Goal: Information Seeking & Learning: Learn about a topic

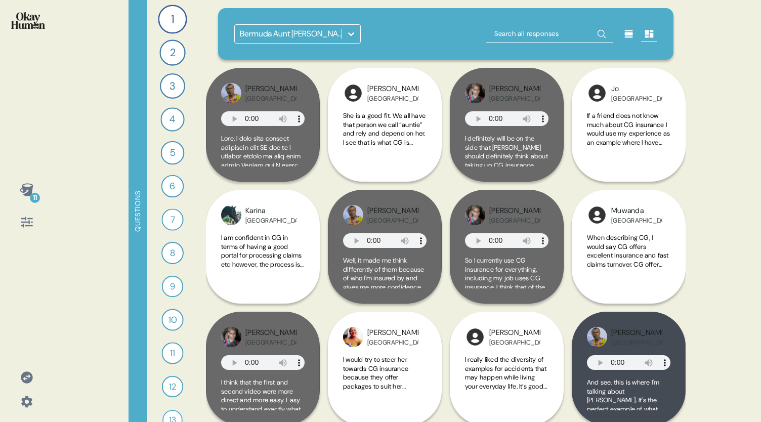
click at [27, 194] on icon at bounding box center [26, 189] width 13 height 13
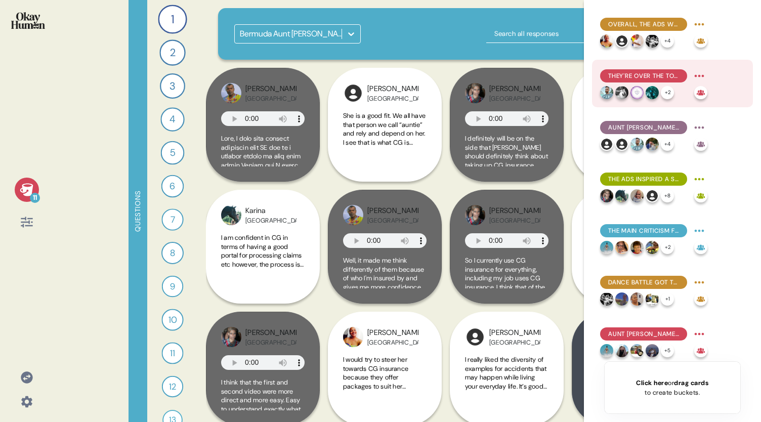
click at [655, 74] on span "They're over the top in a good way, feeling energetic and eye-catching." at bounding box center [644, 75] width 71 height 9
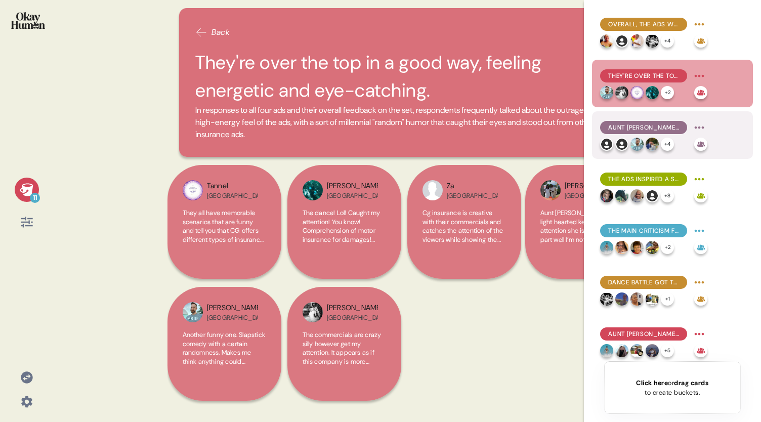
click at [645, 132] on span "Aunt [PERSON_NAME] does a great job of fitting in with & amplifying that vibe." at bounding box center [644, 127] width 71 height 9
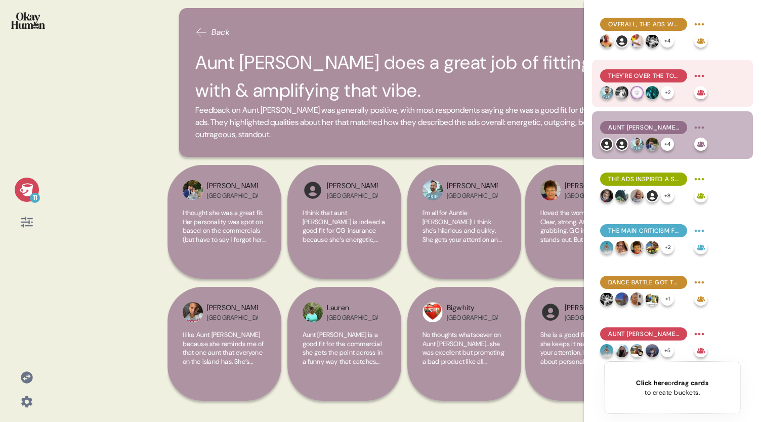
click at [646, 68] on div "They're over the top in a good way, feeling energetic and eye-catching." at bounding box center [653, 76] width 107 height 16
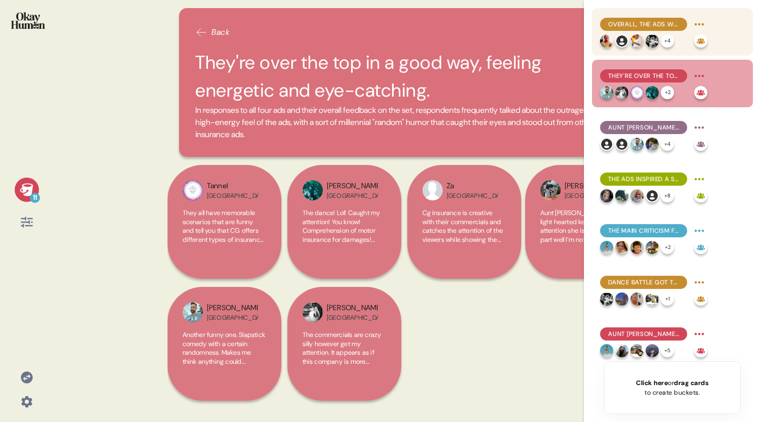
click at [642, 26] on span "Overall, the ads were described as funny, outrageous, and attention-grabbing." at bounding box center [644, 24] width 71 height 9
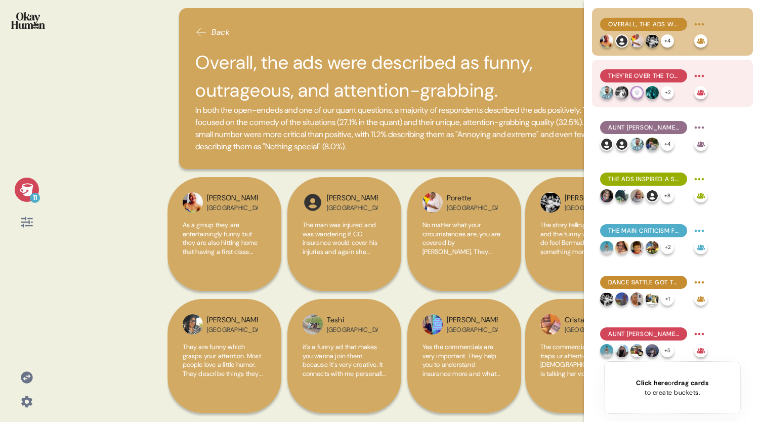
click at [636, 79] on span "They're over the top in a good way, feeling energetic and eye-catching." at bounding box center [644, 75] width 71 height 9
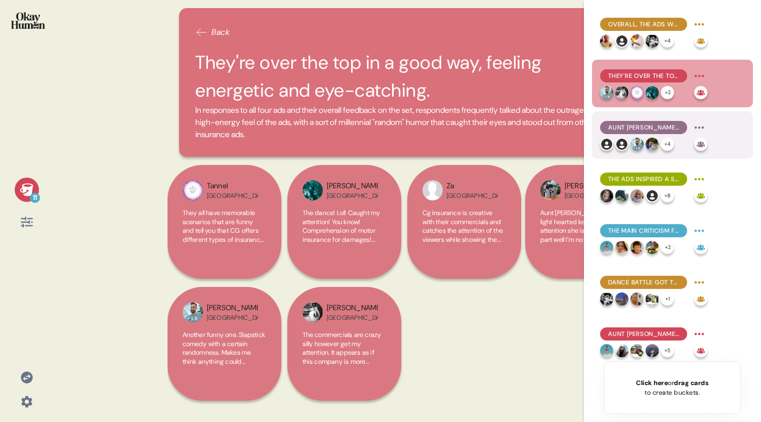
click at [646, 129] on span "Aunt [PERSON_NAME] does a great job of fitting in with & amplifying that vibe." at bounding box center [644, 127] width 71 height 9
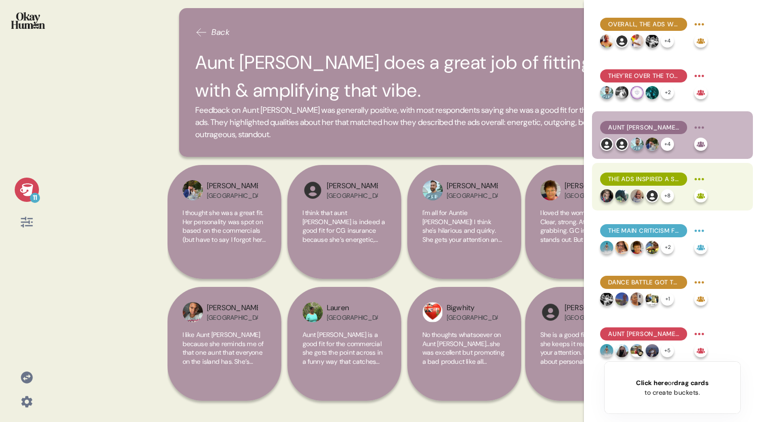
click at [649, 184] on div "The ads inspired a solid majority to learn more about CG." at bounding box center [643, 179] width 87 height 13
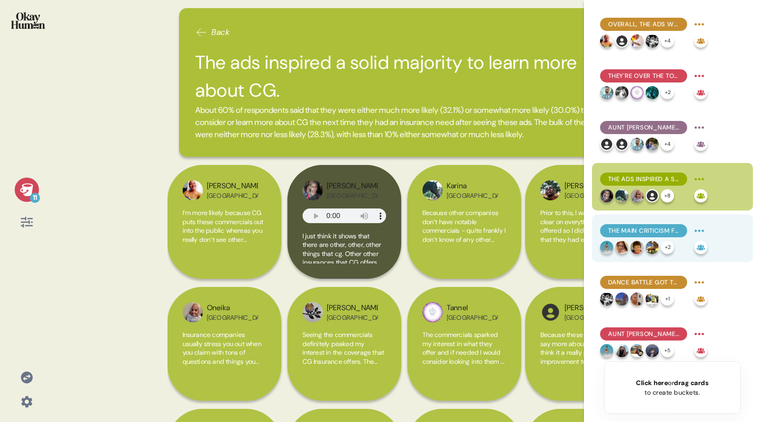
click at [631, 233] on span "The main criticism focused on the complexity of the ads' situations." at bounding box center [644, 230] width 71 height 9
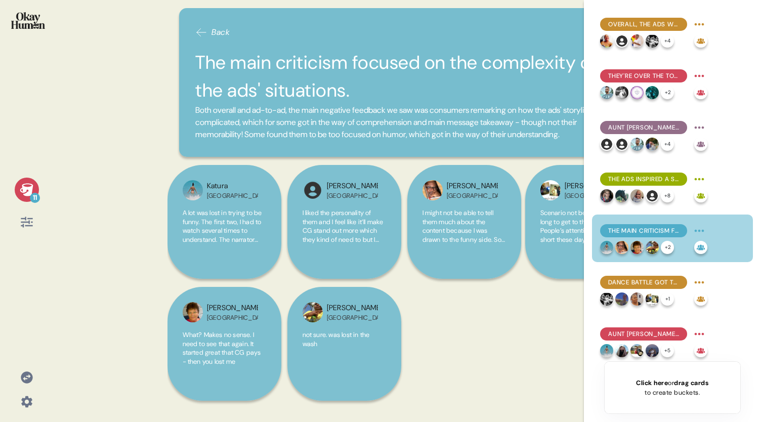
click at [23, 187] on icon at bounding box center [26, 189] width 13 height 13
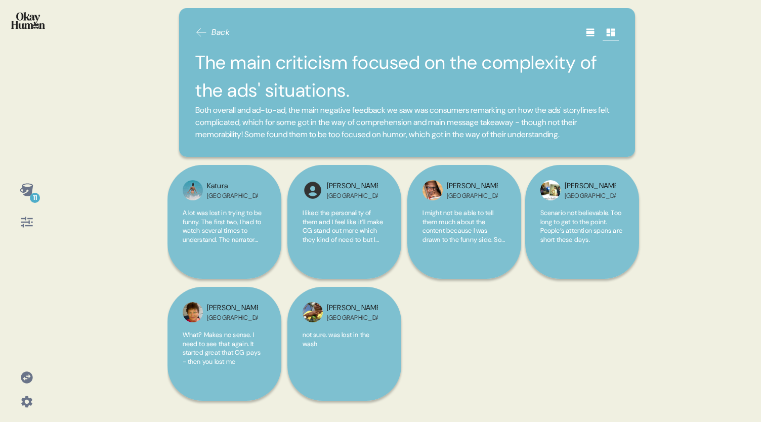
click at [592, 32] on icon at bounding box center [590, 33] width 8 height 8
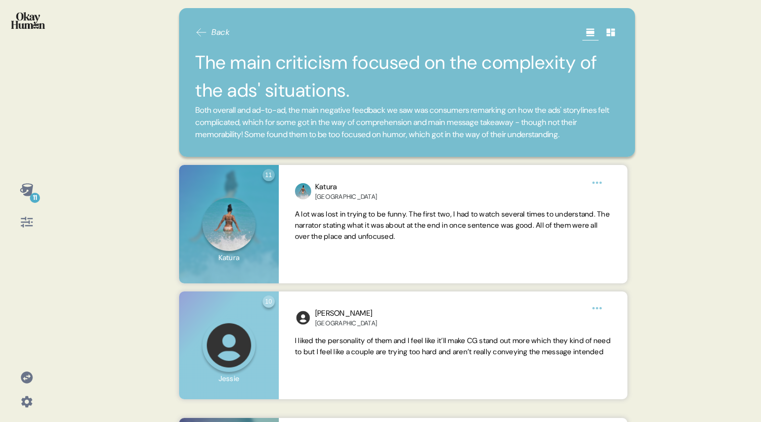
drag, startPoint x: 263, startPoint y: 145, endPoint x: 257, endPoint y: 144, distance: 6.1
click at [257, 141] on span "Both overall and ad-to-ad, the main negative feedback we saw was consumers rema…" at bounding box center [407, 122] width 424 height 36
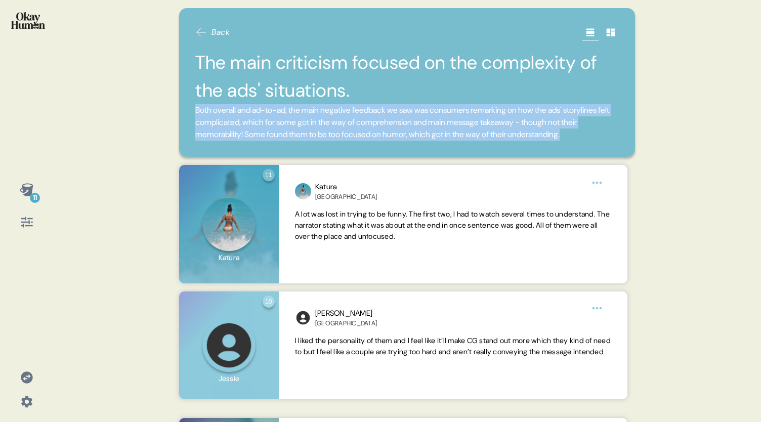
drag, startPoint x: 255, startPoint y: 147, endPoint x: 192, endPoint y: 108, distance: 73.7
click at [192, 108] on div "Back The main criticism focused on the complexity of the ads' situations. Both …" at bounding box center [407, 82] width 456 height 149
copy span "Both overall and ad-to-ad, the main negative feedback we saw was consumers rema…"
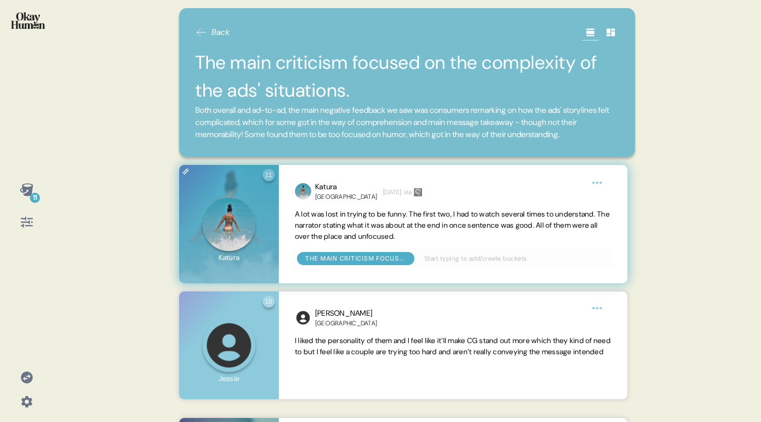
click at [470, 241] on span "A lot was lost in trying to be funny. The first two, I had to watch several tim…" at bounding box center [452, 225] width 315 height 31
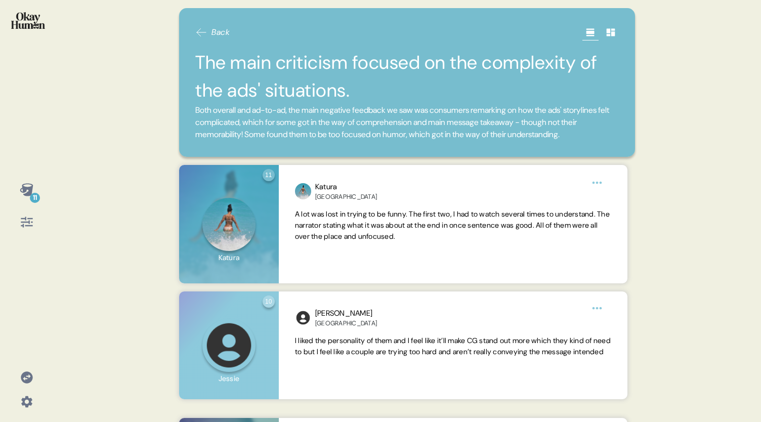
click at [736, 311] on div "11 Back The main criticism focused on the complexity of the ads' situations. Bo…" at bounding box center [380, 211] width 761 height 422
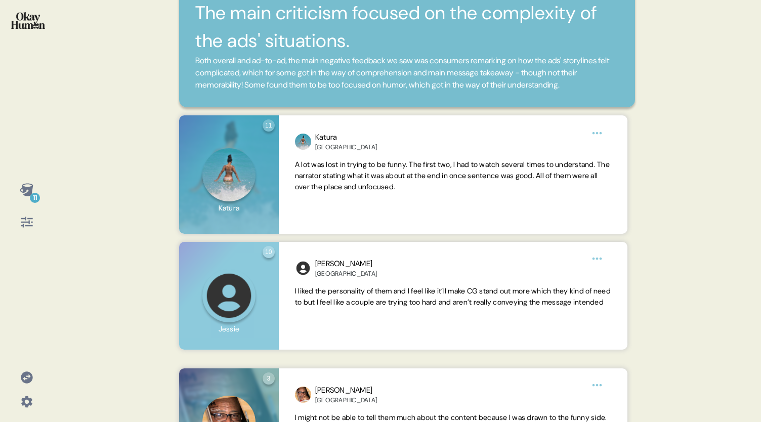
scroll to position [49, 0]
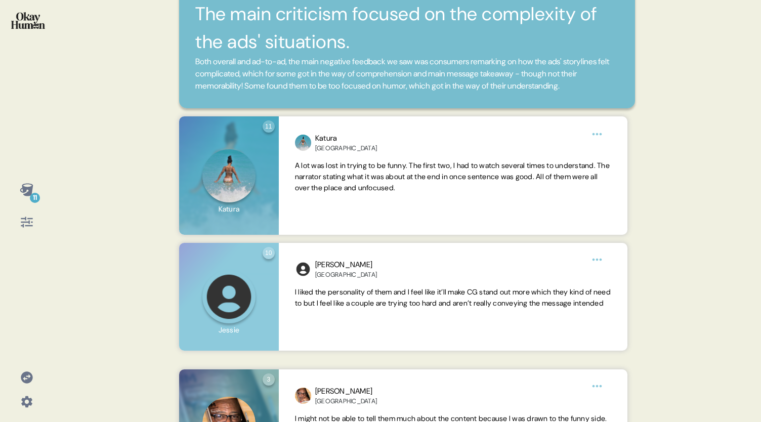
click at [27, 191] on icon at bounding box center [27, 190] width 14 height 14
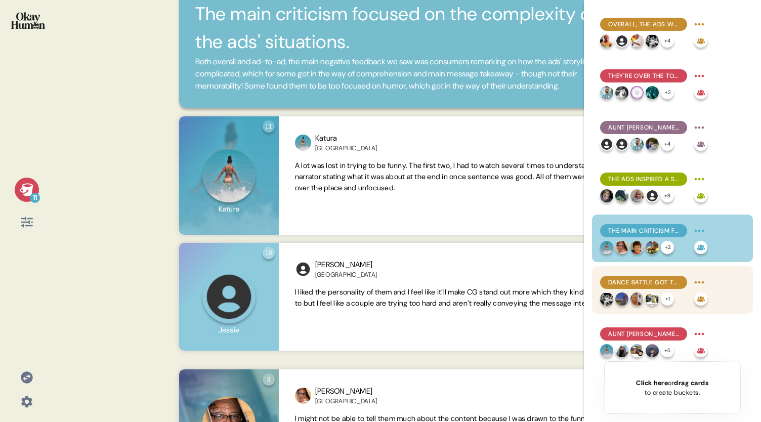
click at [656, 281] on span "Dance Battle got the most criticism for the complexity of its storyline." at bounding box center [644, 282] width 71 height 9
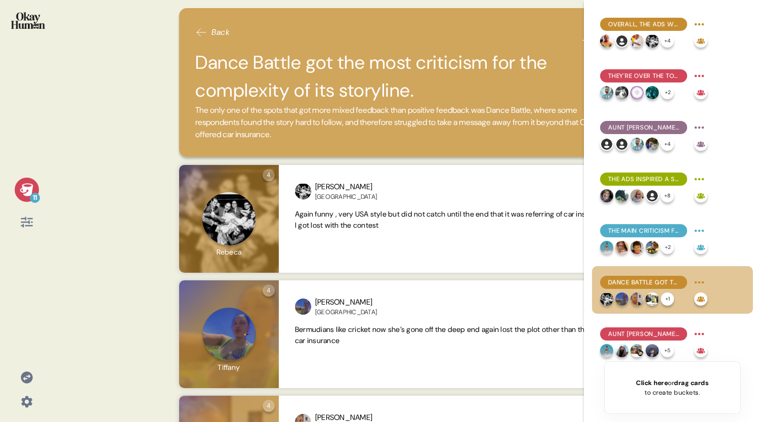
click at [24, 187] on icon at bounding box center [26, 189] width 13 height 13
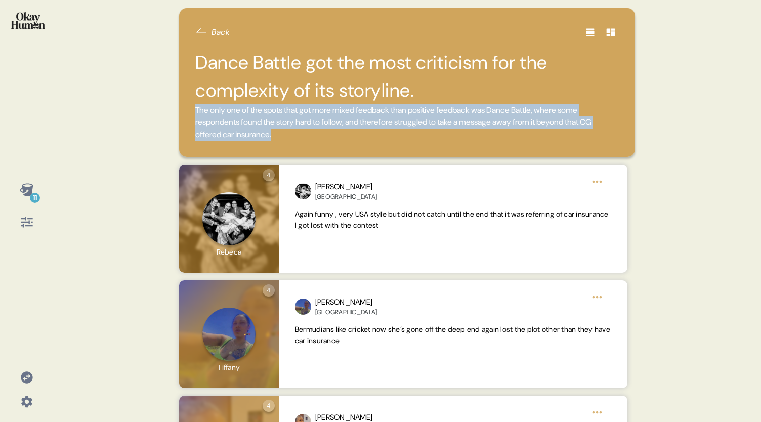
drag, startPoint x: 313, startPoint y: 136, endPoint x: 193, endPoint y: 107, distance: 123.3
click at [193, 107] on div "Back Dance Battle got the most criticism for the complexity of its storyline. T…" at bounding box center [407, 82] width 456 height 149
copy span "The only one of the spots that got more mixed feedback than positive feedback w…"
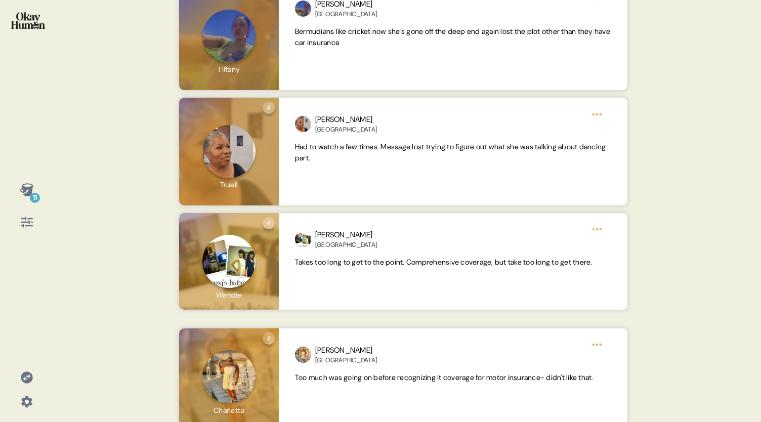
scroll to position [328, 0]
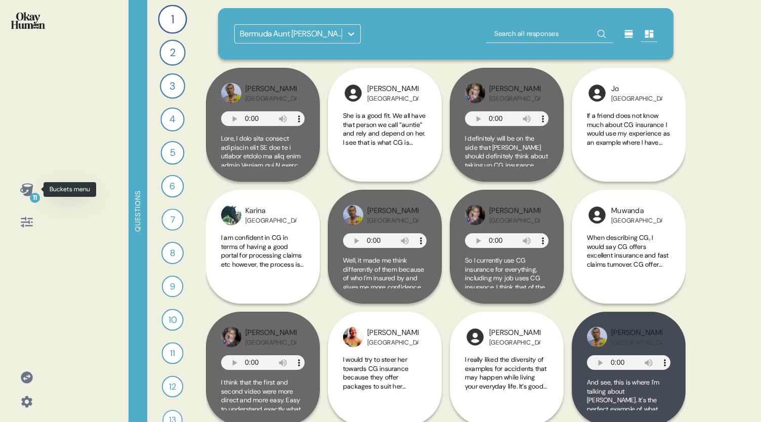
click at [28, 190] on icon at bounding box center [26, 189] width 13 height 13
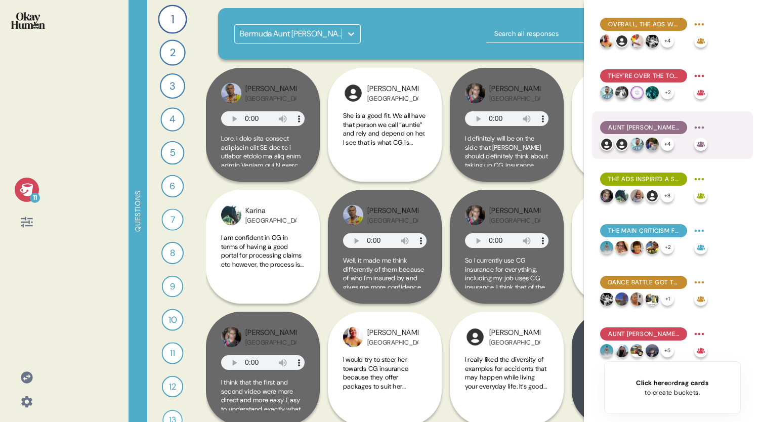
click at [669, 129] on span "Aunt [PERSON_NAME] does a great job of fitting in with & amplifying that vibe." at bounding box center [644, 127] width 71 height 9
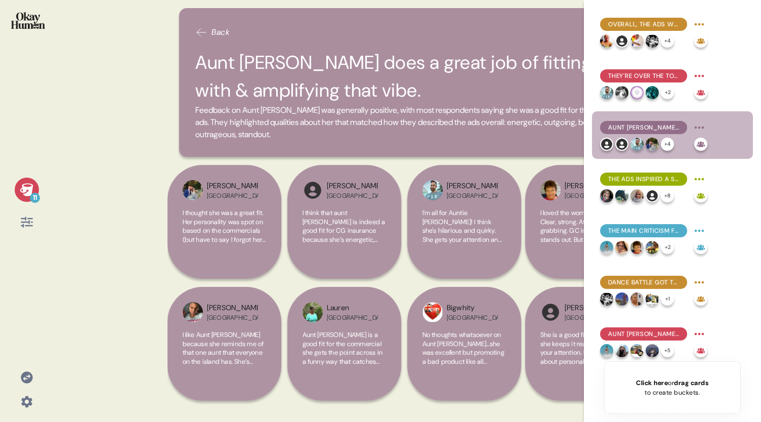
click at [326, 120] on span "Feedback on Aunt [PERSON_NAME] was generally positive, with most respondents sa…" at bounding box center [407, 122] width 424 height 36
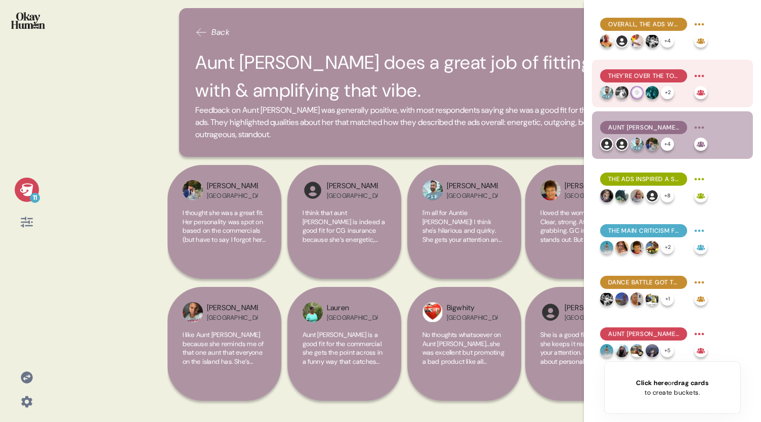
click at [648, 72] on span "They're over the top in a good way, feeling energetic and eye-catching." at bounding box center [644, 75] width 71 height 9
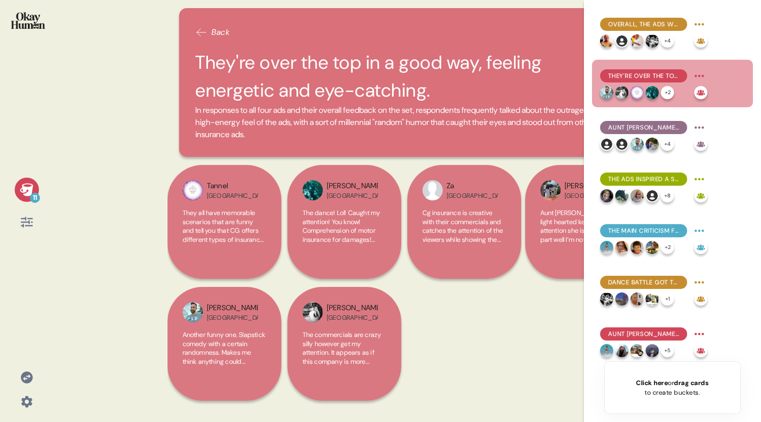
click at [27, 190] on icon at bounding box center [27, 190] width 14 height 14
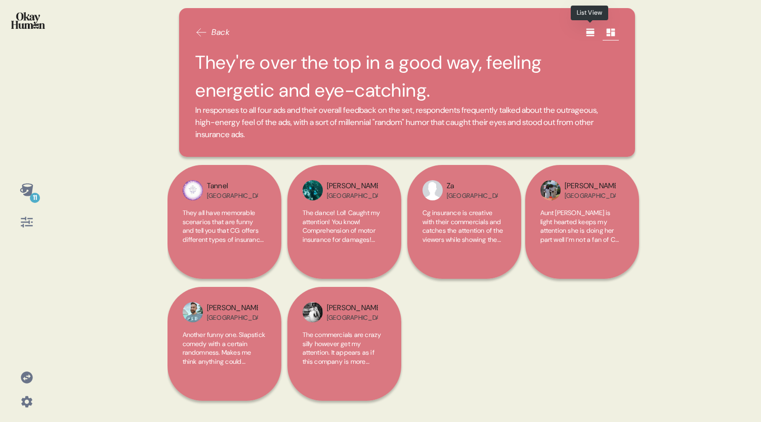
click at [588, 28] on icon at bounding box center [591, 32] width 10 height 10
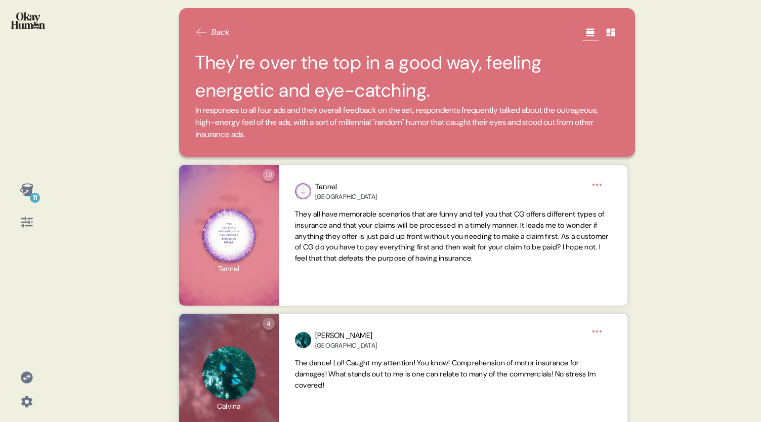
click at [32, 196] on div "11" at bounding box center [35, 198] width 10 height 10
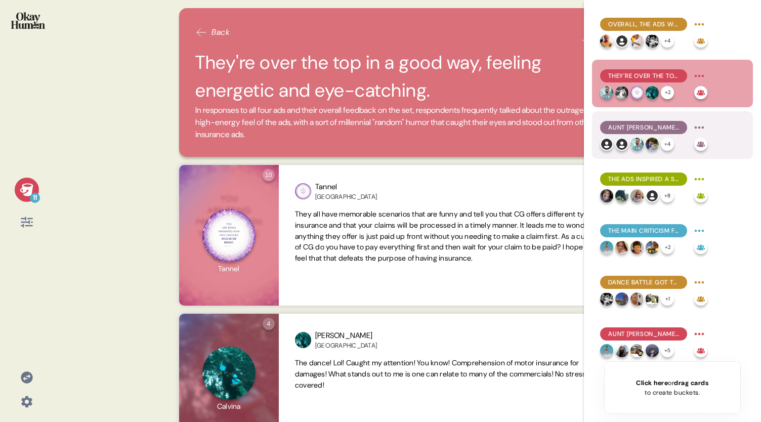
click at [641, 133] on div "Aunt [PERSON_NAME] does a great job of fitting in with & amplifying that vibe." at bounding box center [643, 127] width 87 height 13
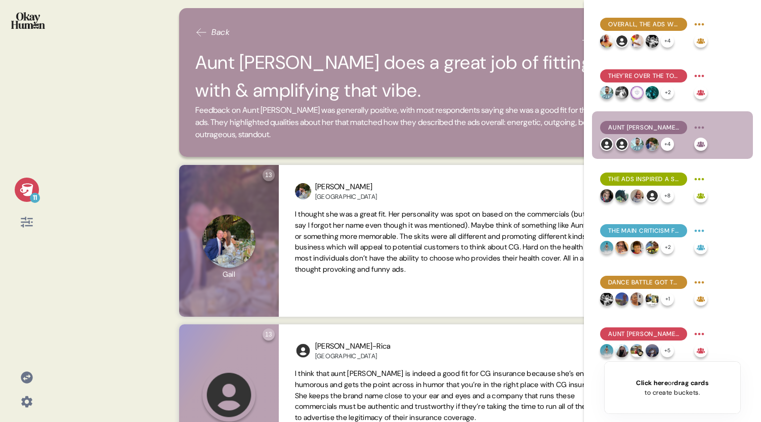
click at [33, 190] on icon at bounding box center [27, 190] width 14 height 14
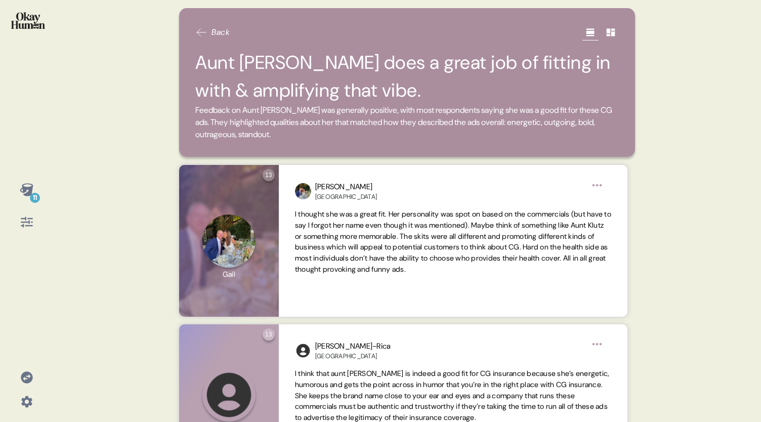
click at [30, 192] on icon at bounding box center [26, 189] width 13 height 13
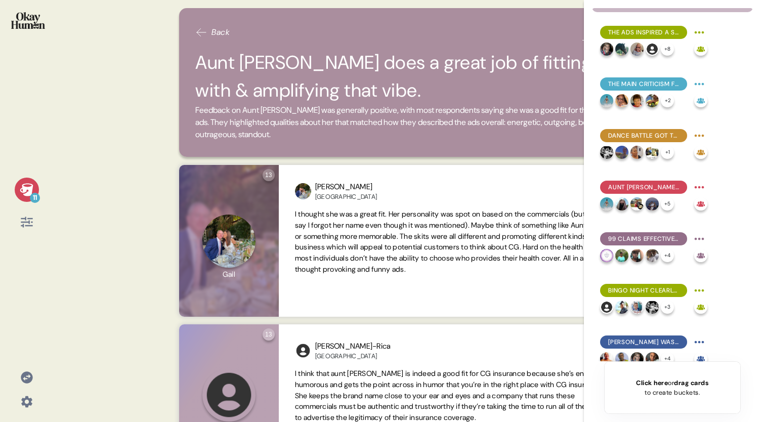
scroll to position [165, 0]
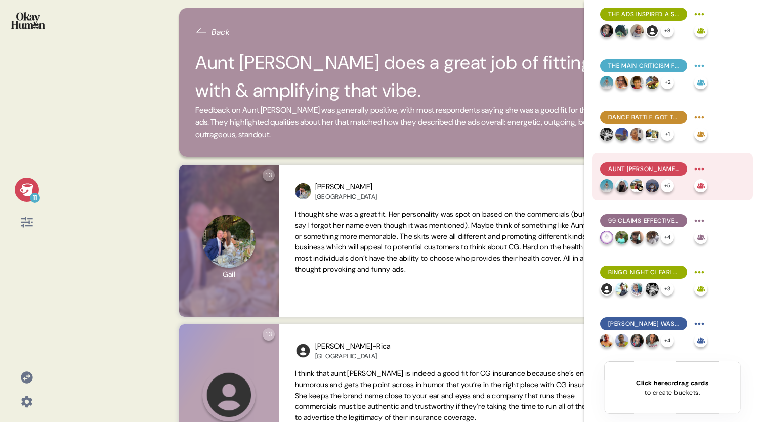
click at [673, 170] on span "Aunt [PERSON_NAME] was more relatable than not, though the ads could still feel…" at bounding box center [644, 169] width 71 height 9
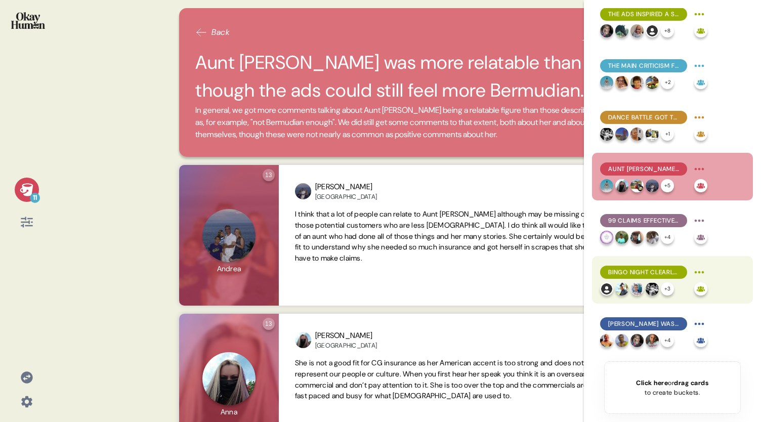
click at [661, 277] on div "Bingo Night clearly focused on medical insurance." at bounding box center [643, 272] width 87 height 13
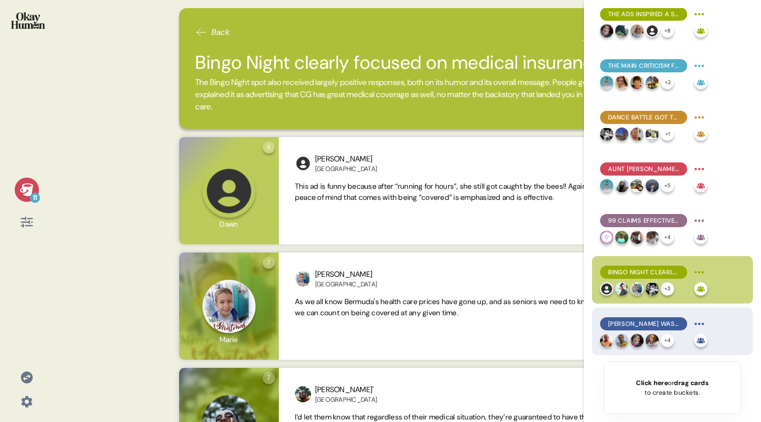
click at [650, 326] on span "[PERSON_NAME] was surprisingly relatable, with some commenting on the value ele…" at bounding box center [644, 323] width 71 height 9
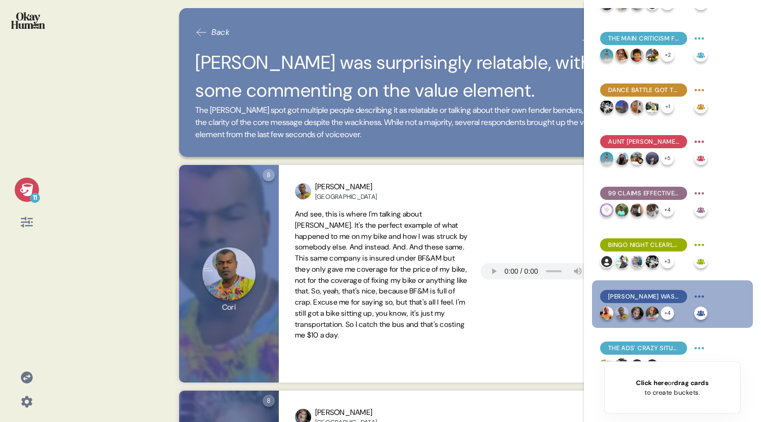
scroll to position [211, 0]
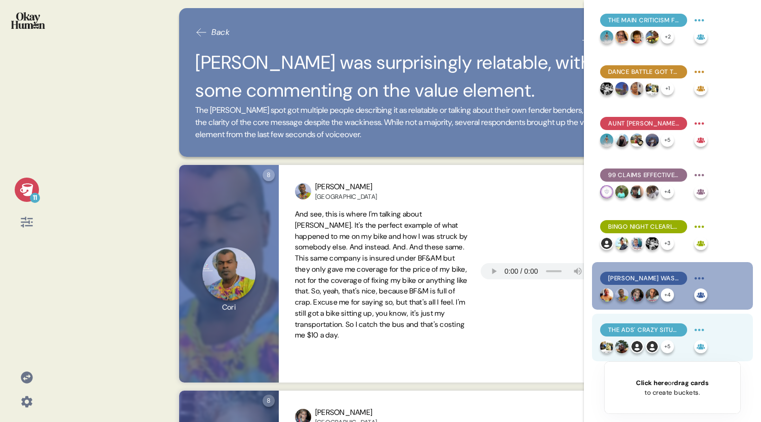
click at [648, 336] on div "The ads' crazy situations paint CG as insurance that'll cover you no matter wha…" at bounding box center [643, 329] width 87 height 13
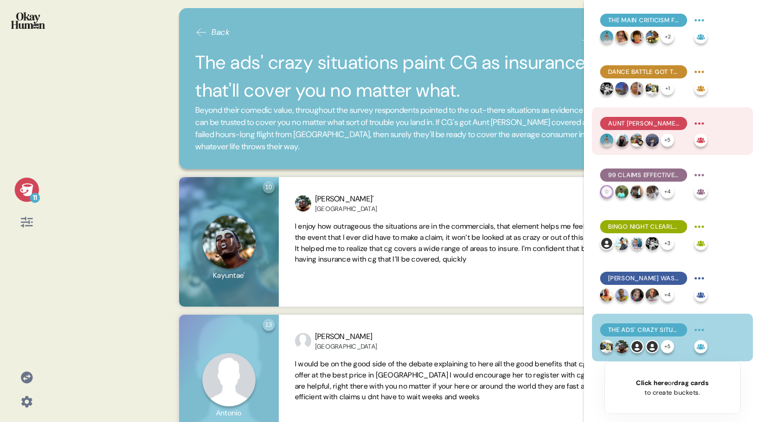
click at [639, 127] on span "Aunt [PERSON_NAME] was more relatable than not, though the ads could still feel…" at bounding box center [644, 123] width 71 height 9
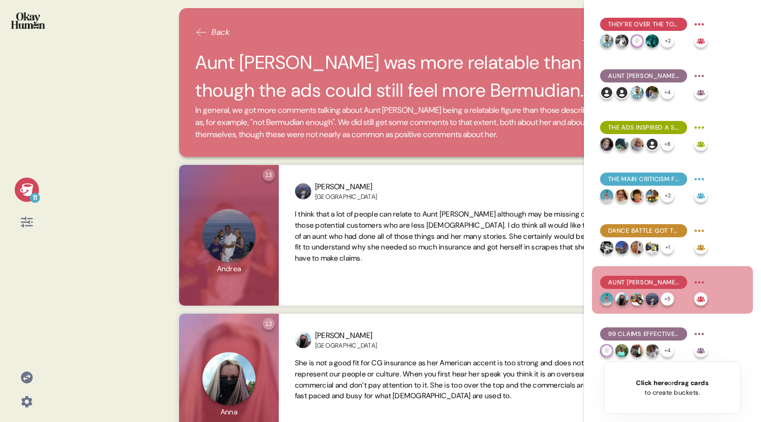
scroll to position [0, 0]
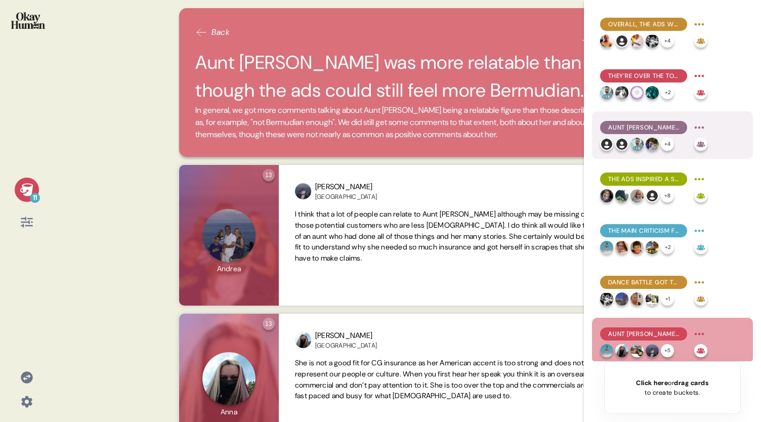
click at [655, 126] on span "Aunt [PERSON_NAME] does a great job of fitting in with & amplifying that vibe." at bounding box center [644, 127] width 71 height 9
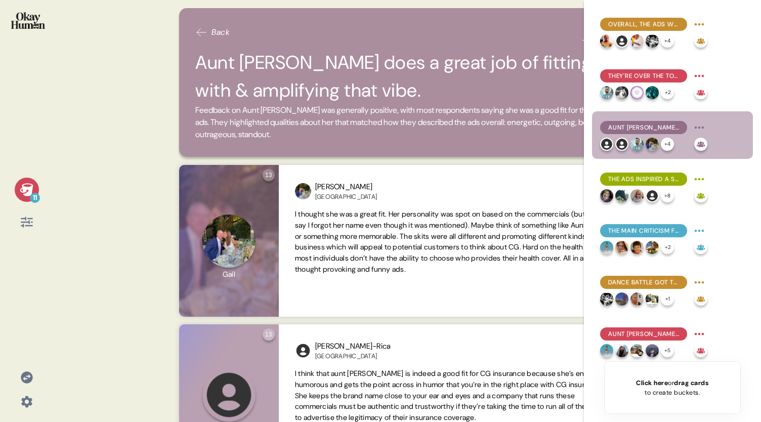
click at [321, 133] on span "Feedback on Aunt [PERSON_NAME] was generally positive, with most respondents sa…" at bounding box center [407, 122] width 424 height 36
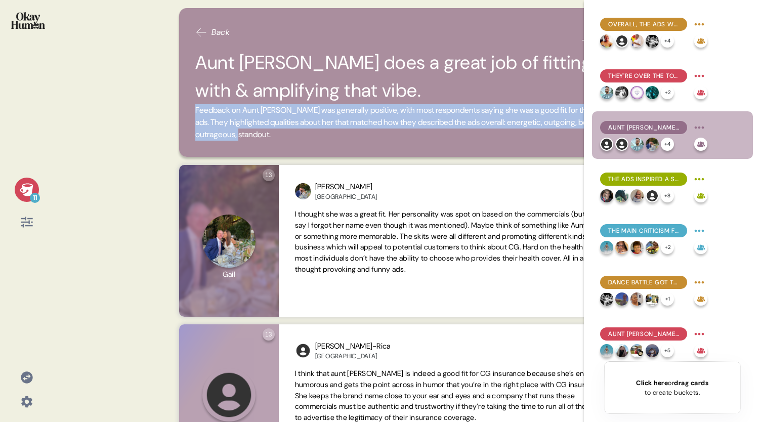
drag, startPoint x: 296, startPoint y: 135, endPoint x: 193, endPoint y: 110, distance: 105.2
click at [193, 110] on div "Back Aunt Angie does a great job of fitting in with & amplifying that vibe. Fee…" at bounding box center [407, 82] width 456 height 149
copy span "Feedback on Aunt Angie was generally positive, with most respondents saying she…"
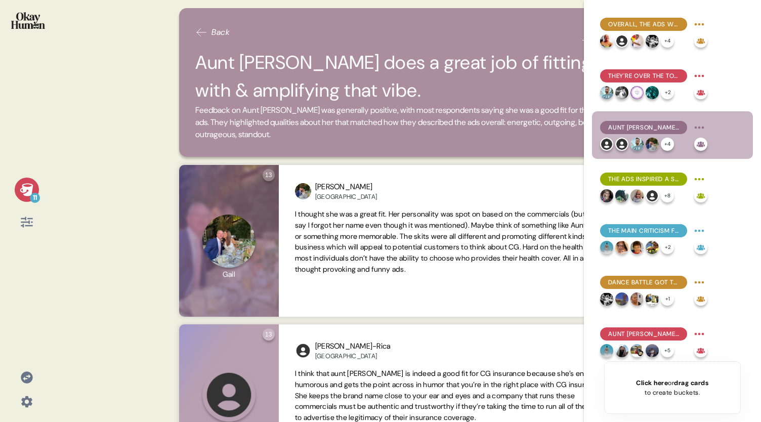
click at [22, 189] on icon at bounding box center [27, 190] width 14 height 14
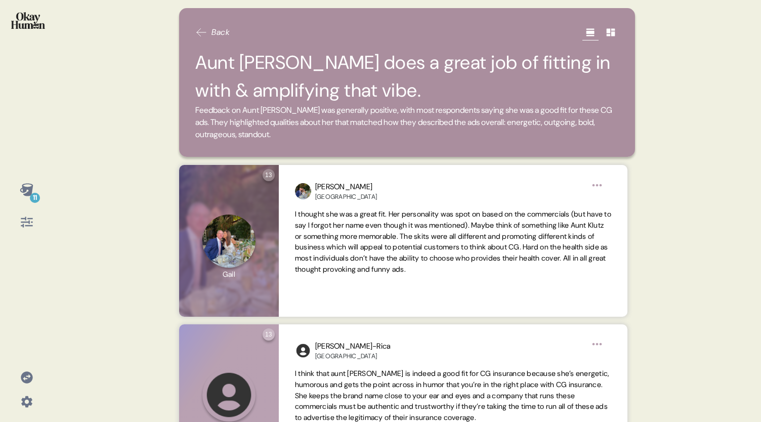
click at [22, 189] on icon at bounding box center [27, 190] width 14 height 14
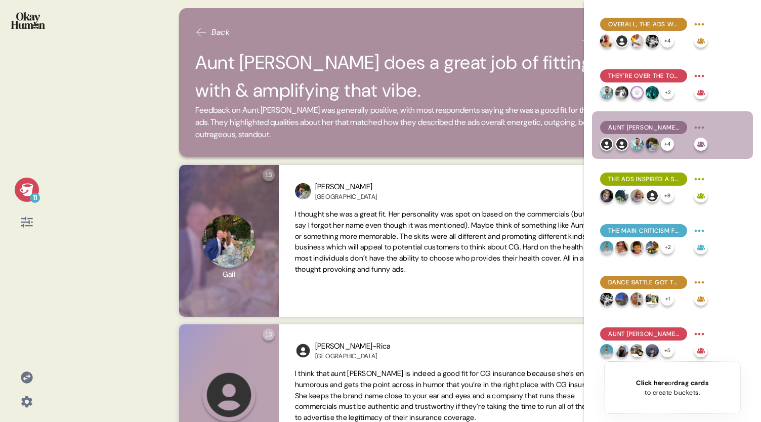
click at [27, 187] on icon at bounding box center [26, 189] width 13 height 13
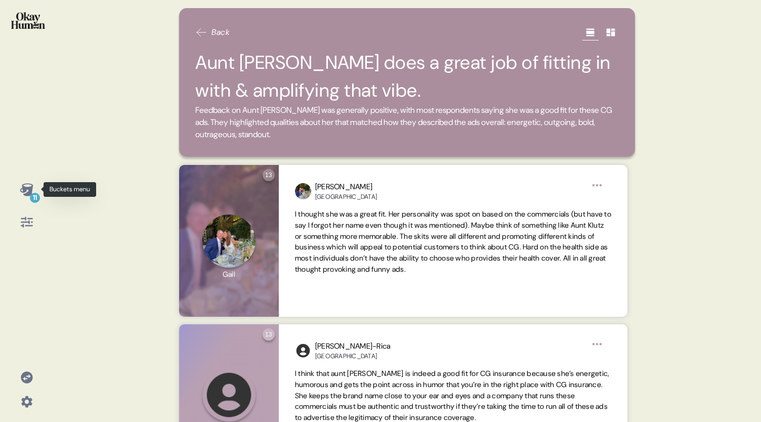
click at [31, 191] on icon at bounding box center [26, 189] width 13 height 13
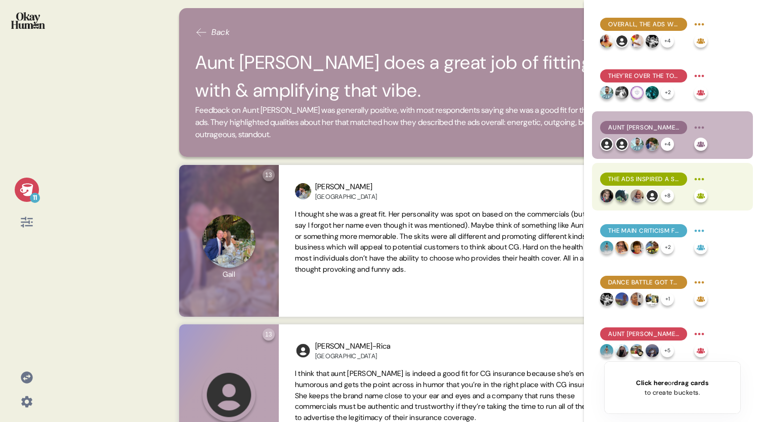
click at [651, 185] on div "The ads inspired a solid majority to learn more about CG." at bounding box center [643, 179] width 87 height 13
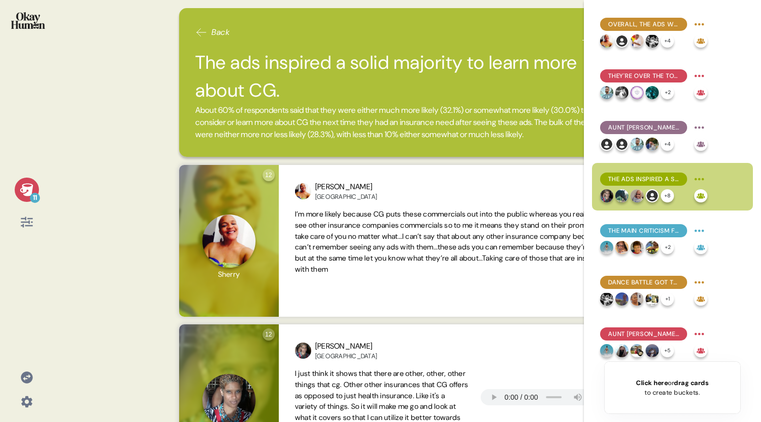
click at [116, 174] on div "11 Back The ads inspired a solid majority to learn more about CG. About 60% of …" at bounding box center [380, 211] width 761 height 422
click at [24, 187] on icon at bounding box center [26, 189] width 13 height 13
